Goal: Task Accomplishment & Management: Manage account settings

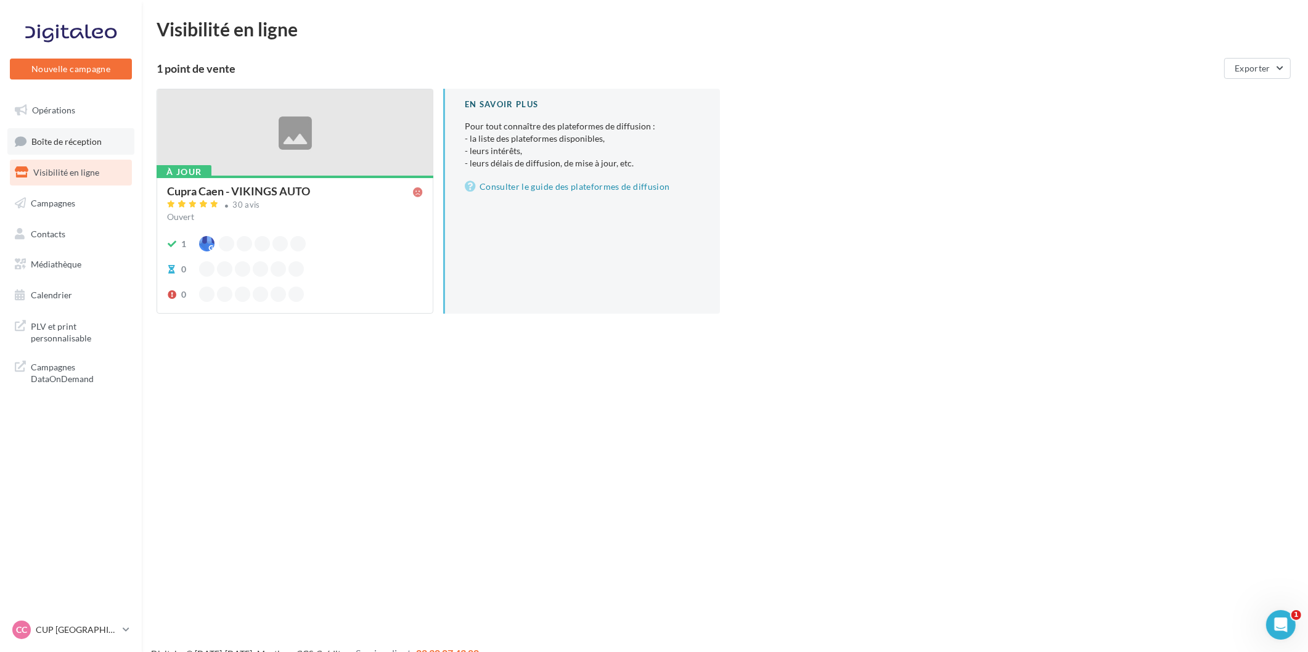
click at [81, 140] on span "Boîte de réception" at bounding box center [66, 141] width 70 height 10
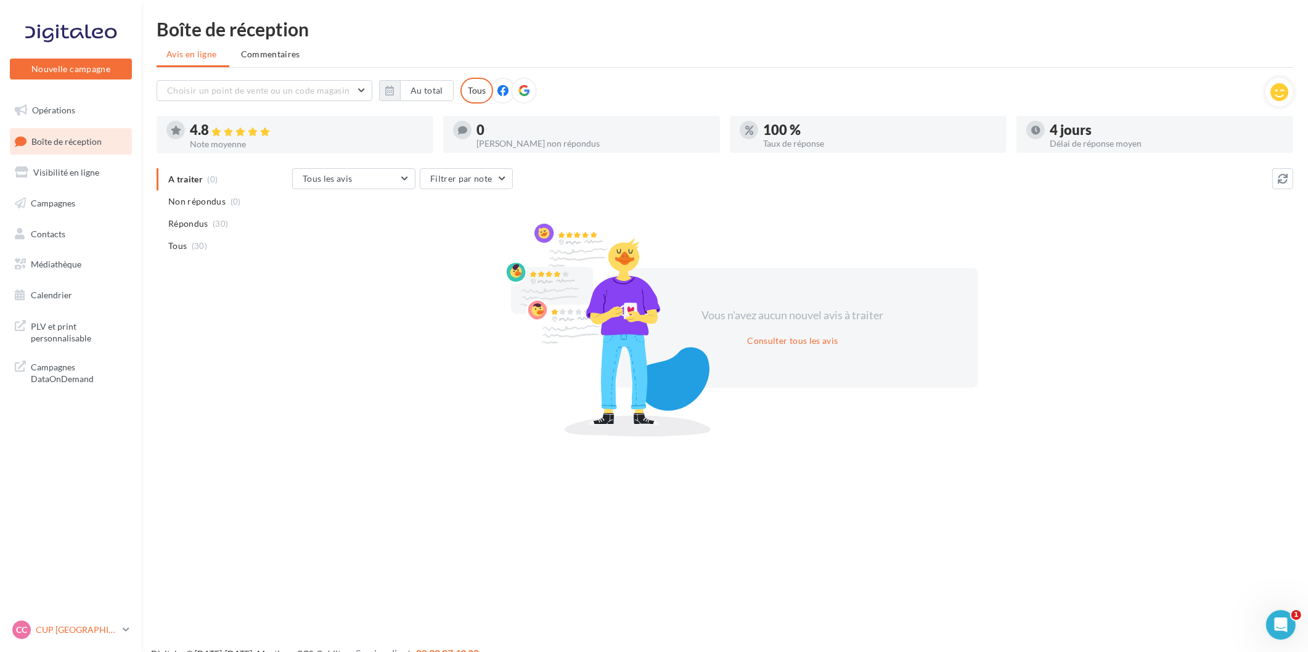
click at [52, 638] on div "CC CUP CAEN cupra_caen" at bounding box center [64, 630] width 105 height 18
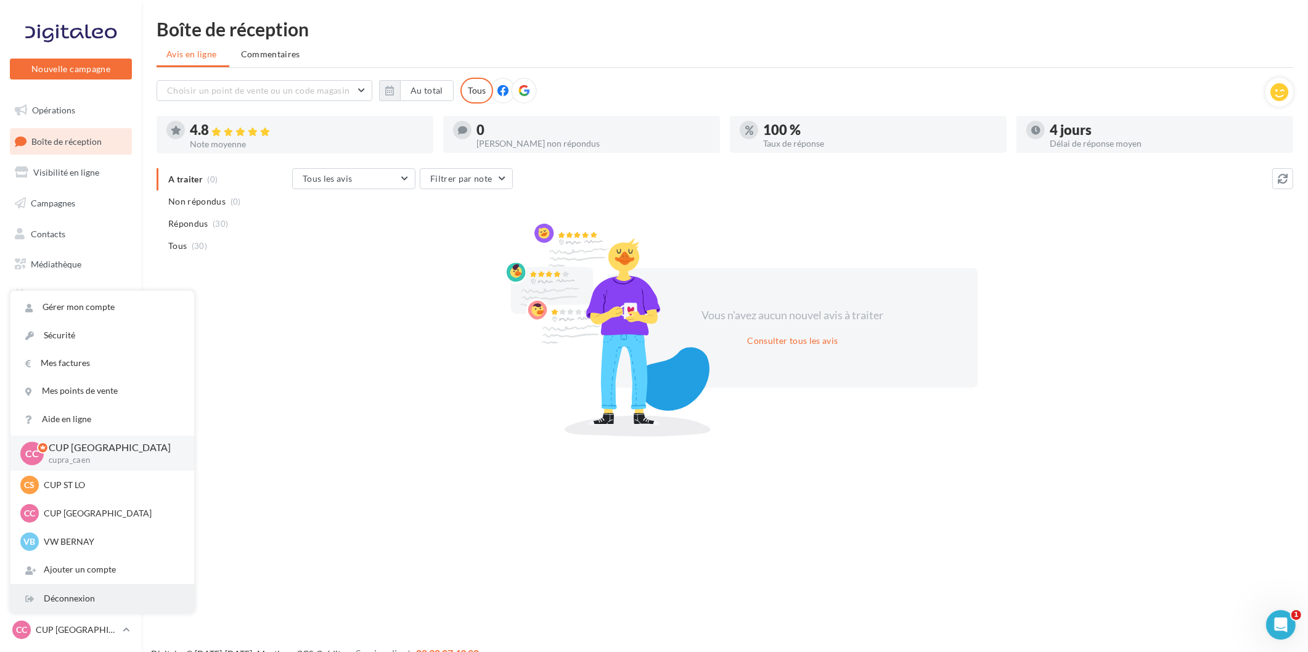
click at [84, 607] on div "Déconnexion" at bounding box center [102, 599] width 184 height 28
